Goal: Information Seeking & Learning: Learn about a topic

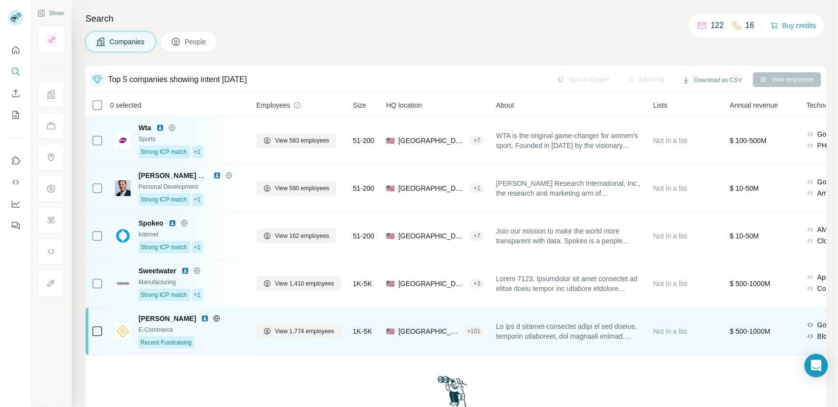
click at [235, 330] on div "E-Commerce" at bounding box center [192, 329] width 106 height 9
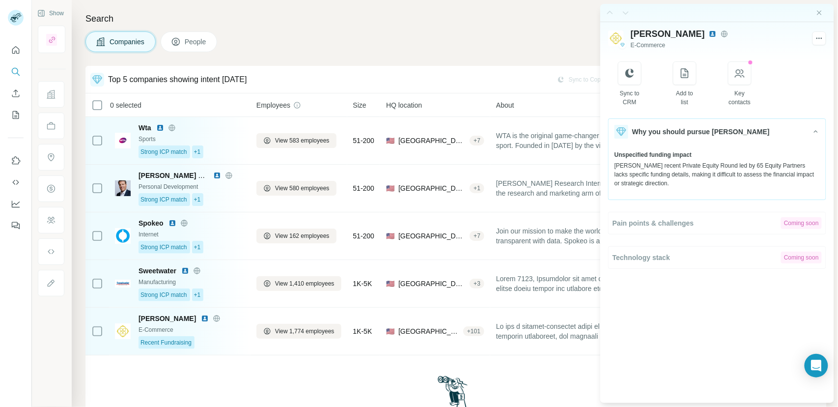
drag, startPoint x: 661, startPoint y: 181, endPoint x: 613, endPoint y: 168, distance: 50.5
click at [613, 168] on div "Unspecified funding impact Kendra Scott's recent Private Equity Round led by 65…" at bounding box center [717, 168] width 217 height 49
click at [645, 177] on div "Kendra Scott's recent Private Equity Round led by 65 Equity Partners lacks spec…" at bounding box center [717, 174] width 205 height 27
drag, startPoint x: 614, startPoint y: 164, endPoint x: 676, endPoint y: 182, distance: 64.5
click at [676, 182] on div "Unspecified funding impact Kendra Scott's recent Private Equity Round led by 65…" at bounding box center [717, 168] width 217 height 49
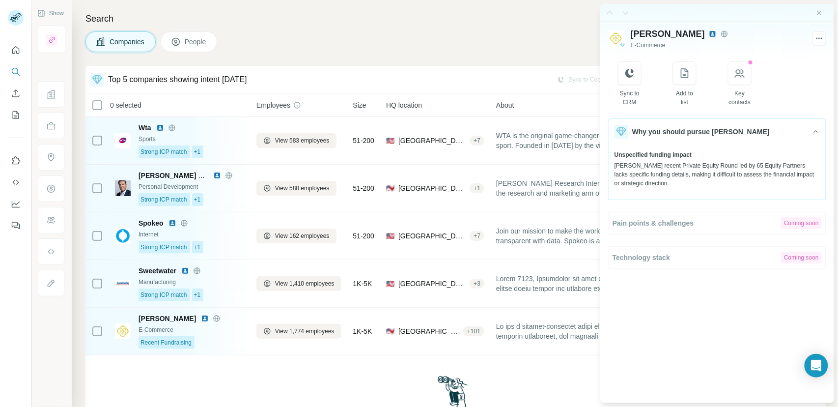
click at [673, 182] on div "Kendra Scott's recent Private Equity Round led by 65 Equity Partners lacks spec…" at bounding box center [717, 174] width 205 height 27
click at [821, 15] on icon "Close side panel" at bounding box center [820, 13] width 8 height 8
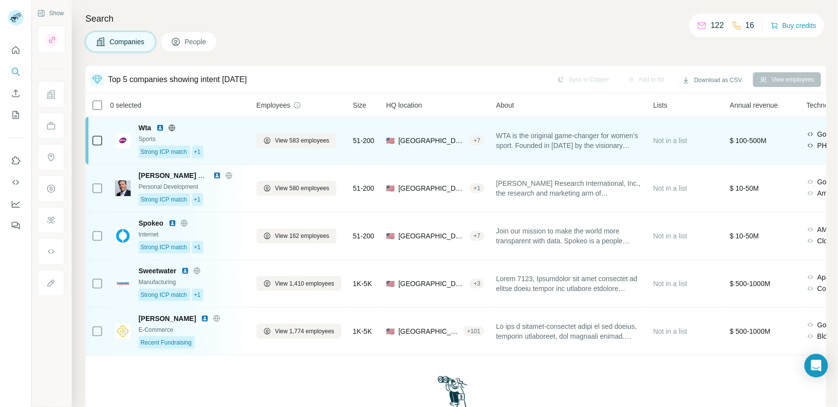
click at [228, 142] on div "Sports" at bounding box center [192, 139] width 106 height 9
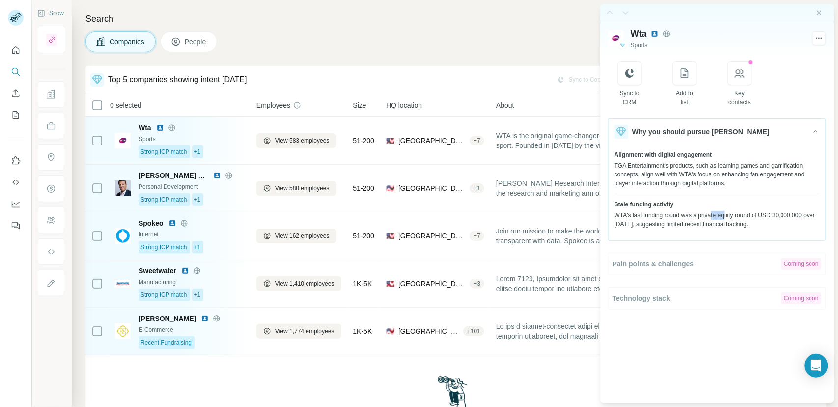
drag, startPoint x: 712, startPoint y: 215, endPoint x: 727, endPoint y: 216, distance: 14.8
click at [727, 216] on div "WTA's last funding round was a private equity round of USD 30,000,000 over two …" at bounding box center [717, 220] width 205 height 18
click at [697, 228] on div "WTA's last funding round was a private equity round of USD 30,000,000 over two …" at bounding box center [717, 220] width 205 height 18
drag, startPoint x: 775, startPoint y: 225, endPoint x: 613, endPoint y: 158, distance: 175.3
click at [613, 159] on div "Alignment with digital engagement TGA Entertainment's products, such as learnin…" at bounding box center [717, 189] width 217 height 90
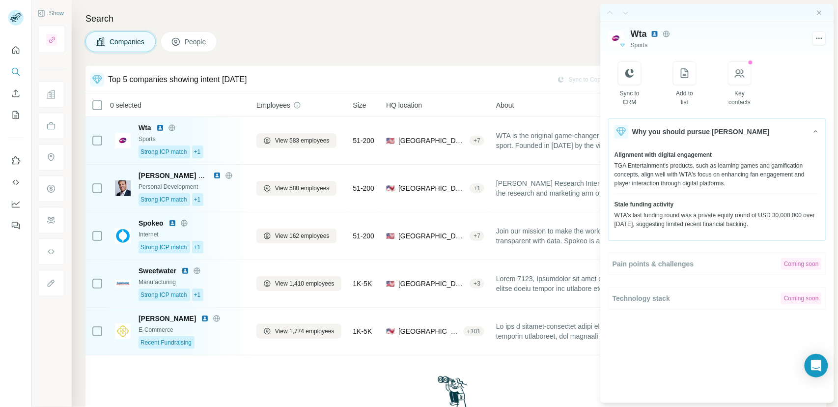
click at [654, 181] on div "TGA Entertainment's products, such as learning games and gamification concepts,…" at bounding box center [717, 174] width 205 height 27
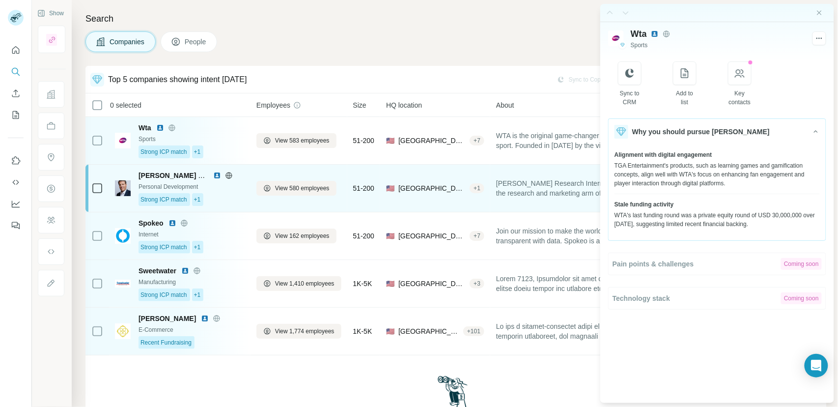
click at [220, 195] on div "Strong ICP match +1" at bounding box center [192, 199] width 106 height 13
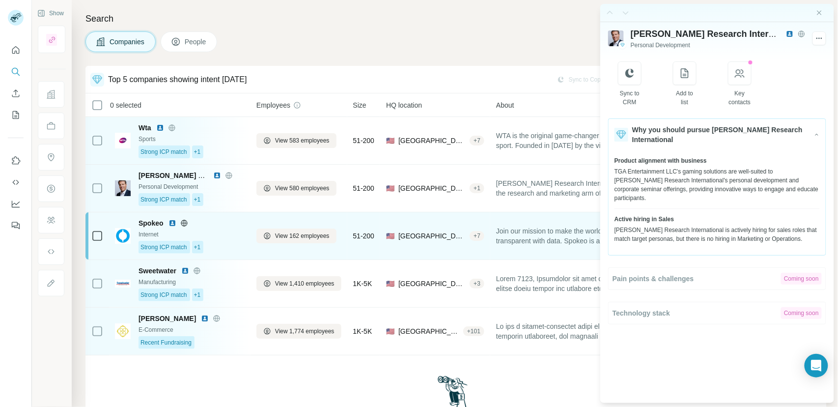
click at [210, 229] on div "Spokeo Internet Strong ICP match +1" at bounding box center [192, 235] width 106 height 35
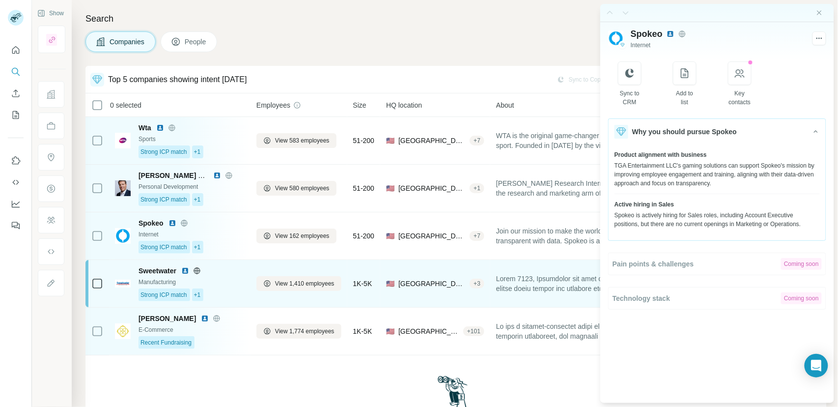
click at [225, 293] on div "Strong ICP match +1" at bounding box center [192, 294] width 106 height 13
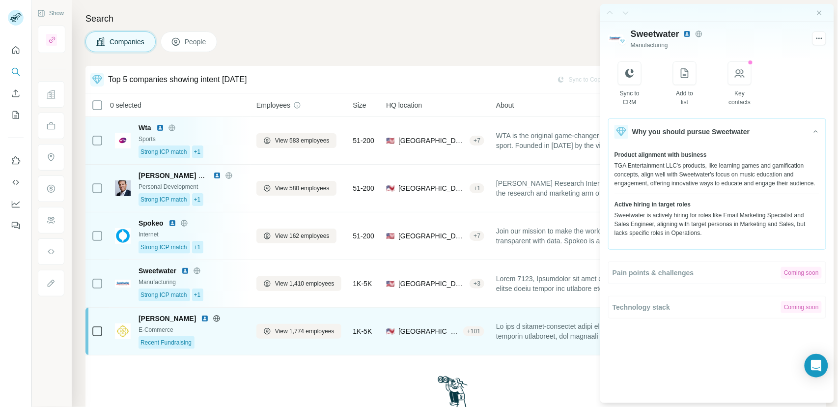
click at [221, 336] on div "Recent Fundraising" at bounding box center [192, 342] width 106 height 13
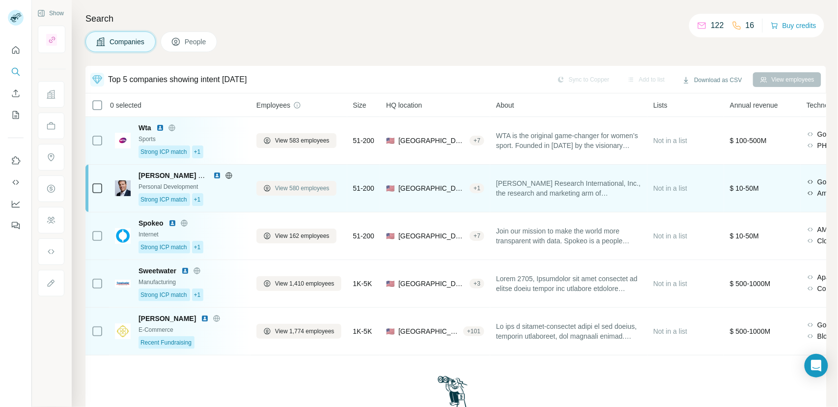
click at [278, 186] on span "View 580 employees" at bounding box center [302, 188] width 55 height 9
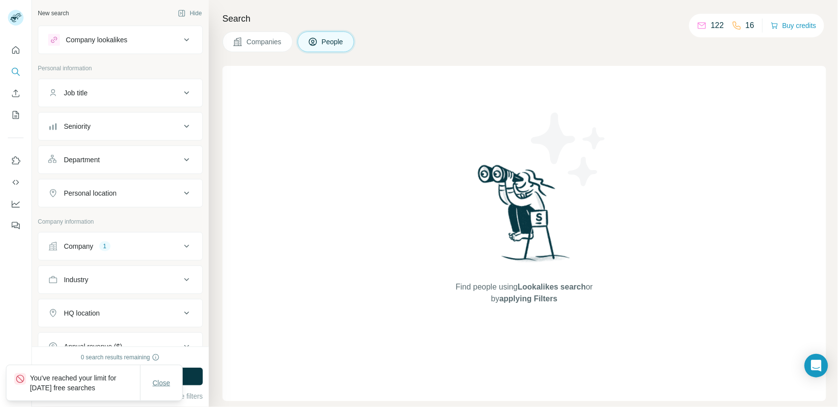
click at [156, 380] on span "Close" at bounding box center [162, 383] width 18 height 10
